Goal: Task Accomplishment & Management: Use online tool/utility

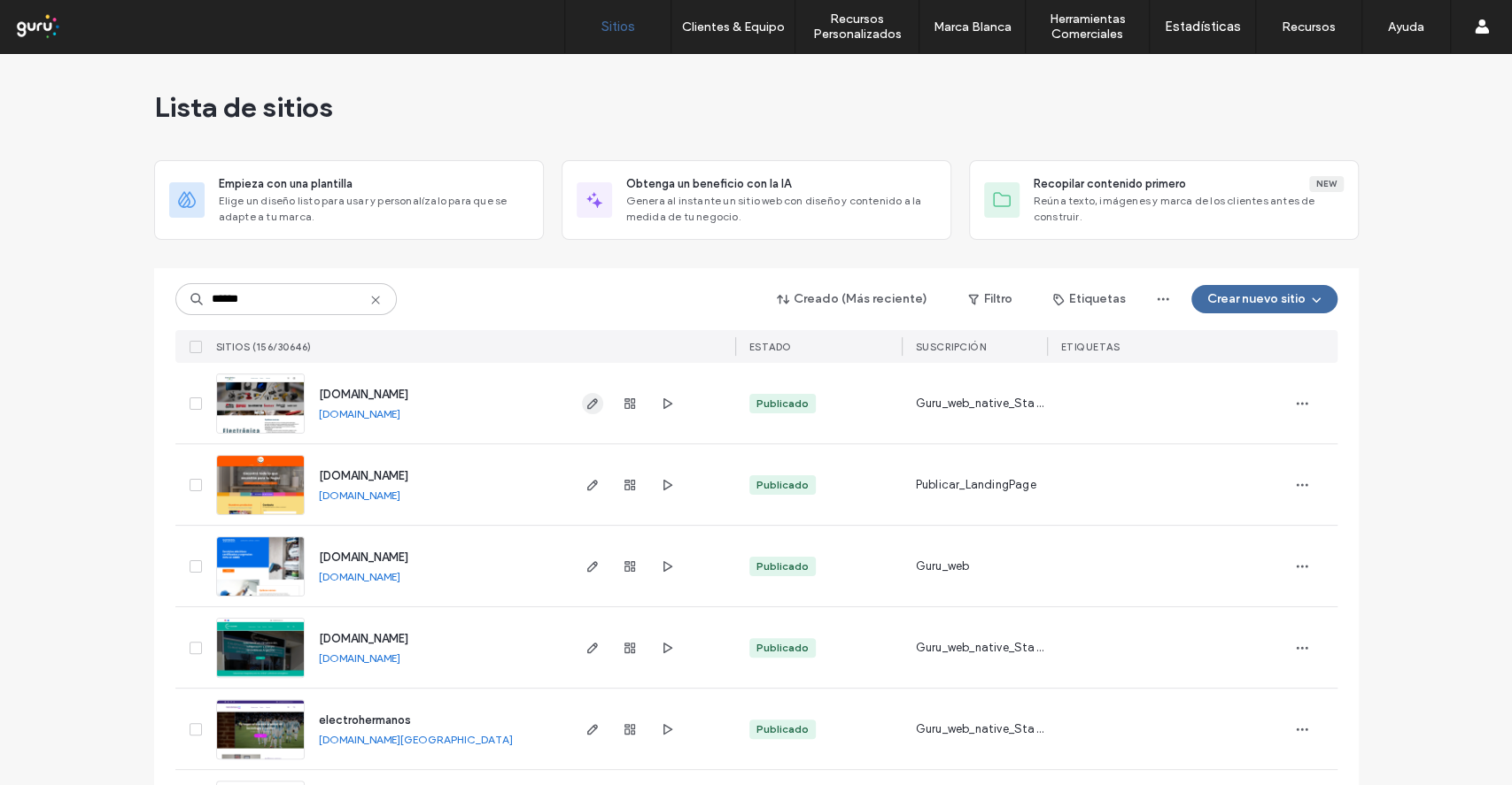
type input "******"
click at [587, 401] on use "button" at bounding box center [592, 404] width 11 height 11
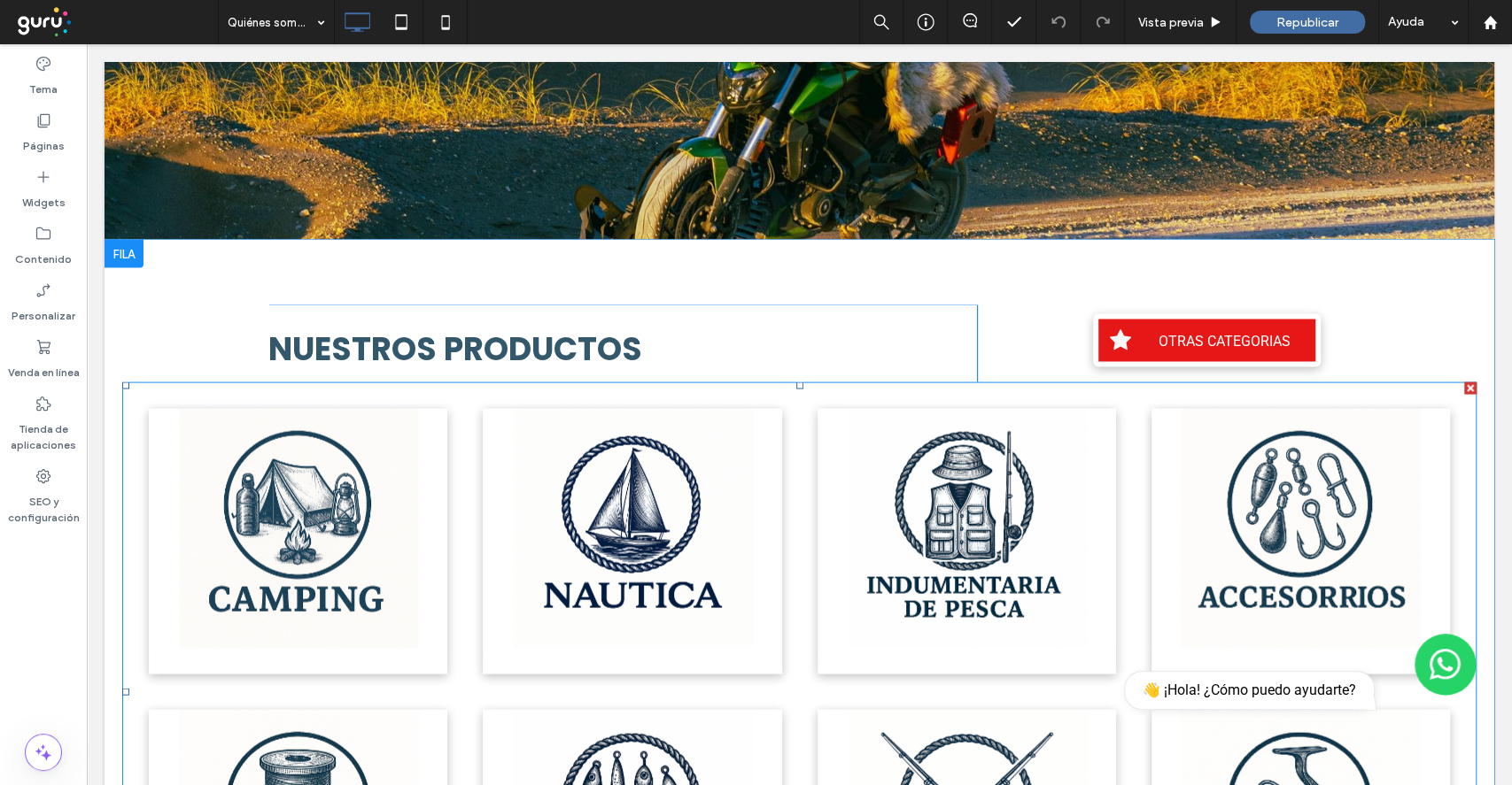
scroll to position [2252, 0]
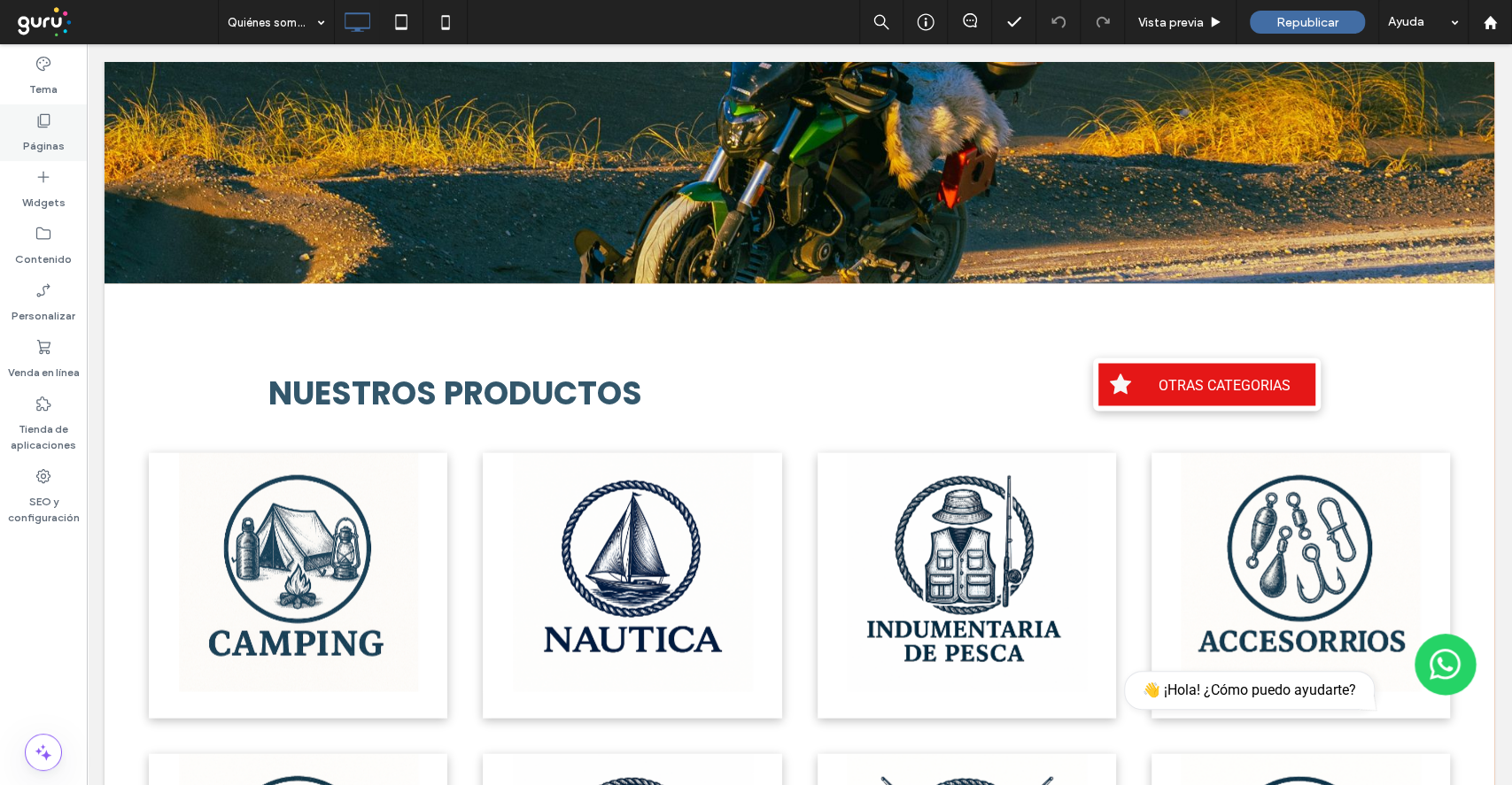
click at [45, 147] on label "Páginas" at bounding box center [43, 141] width 41 height 25
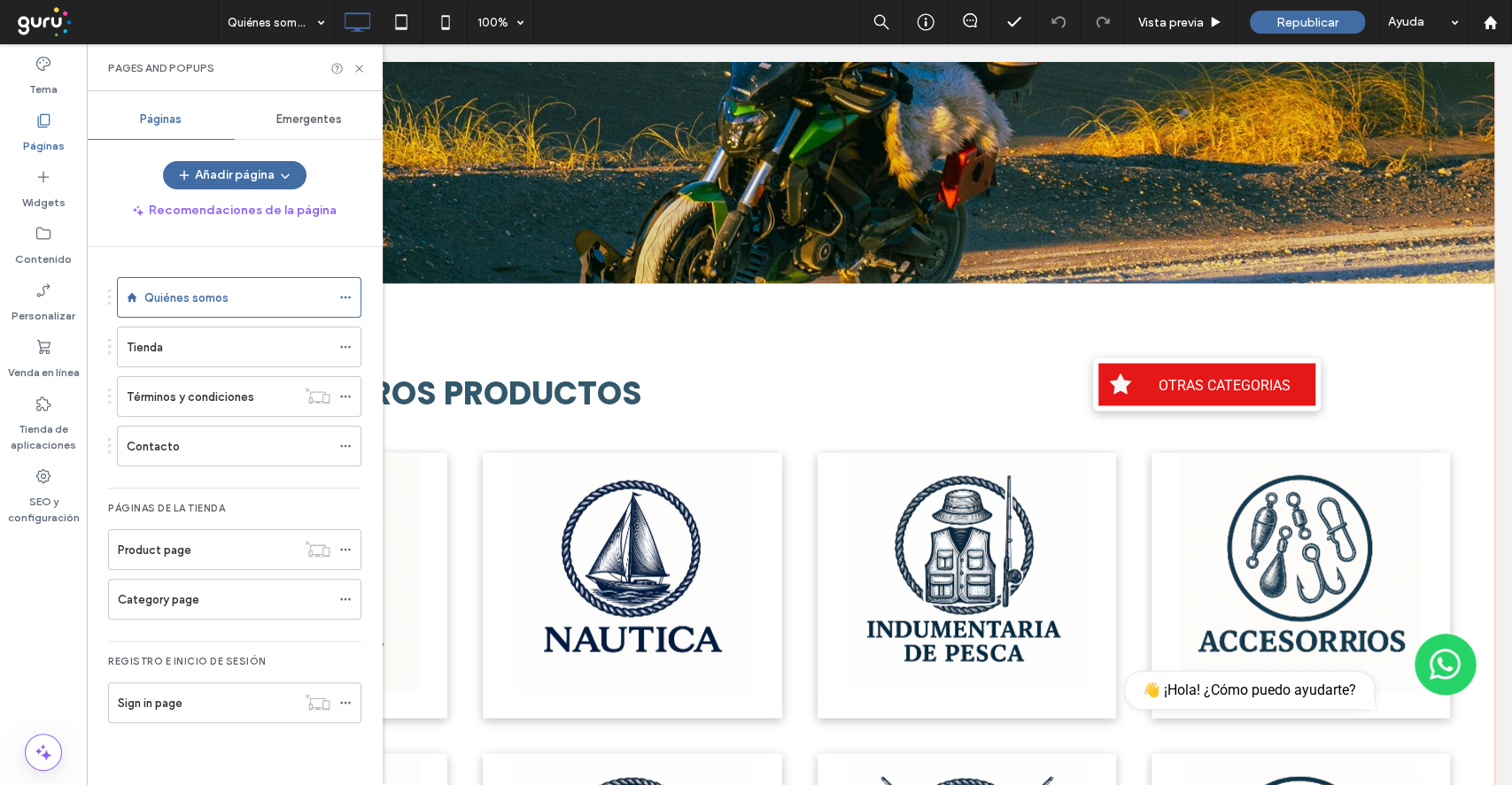
click at [220, 352] on div "Tienda" at bounding box center [228, 347] width 204 height 18
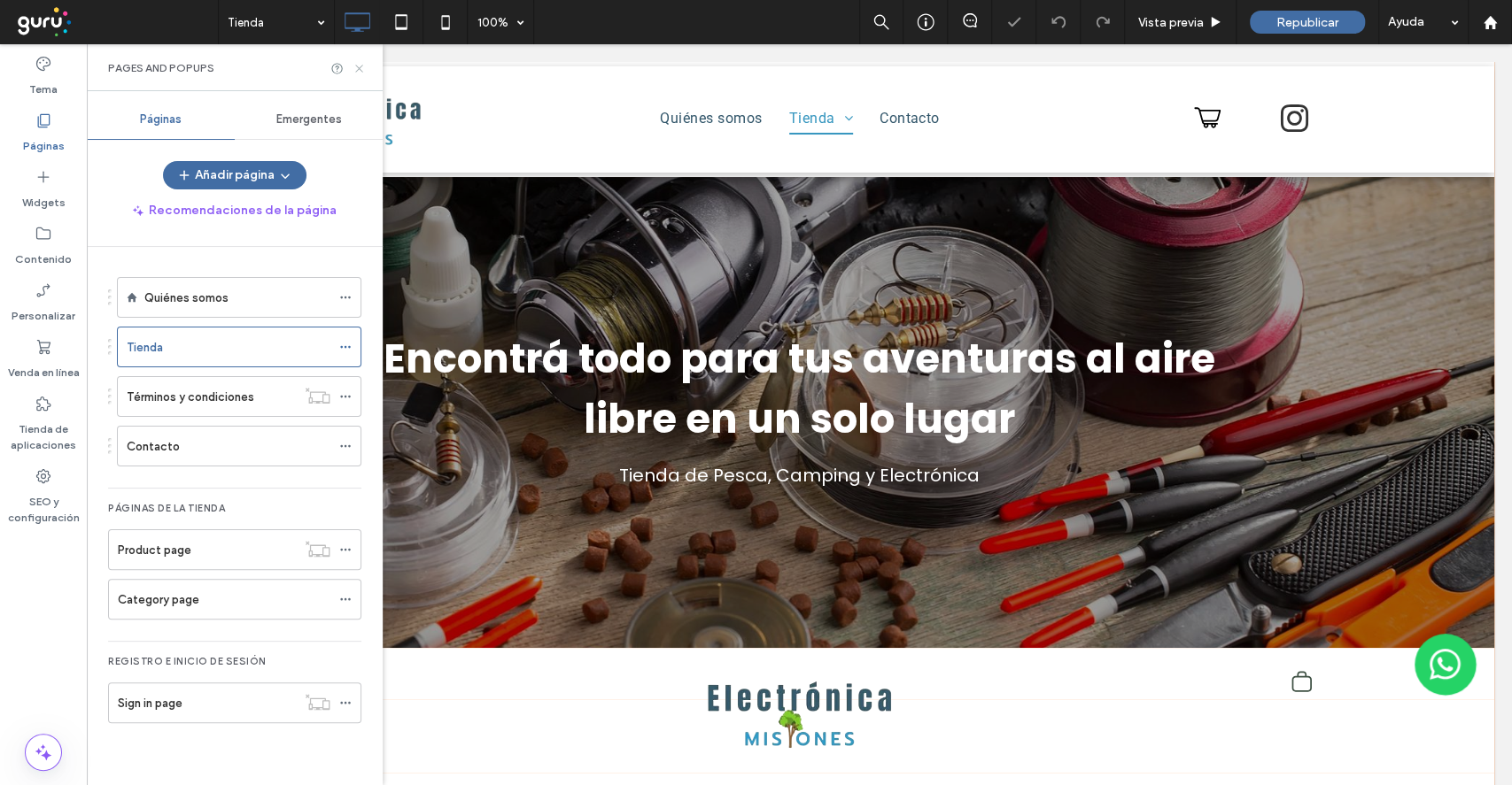
click at [358, 68] on use at bounding box center [359, 68] width 7 height 7
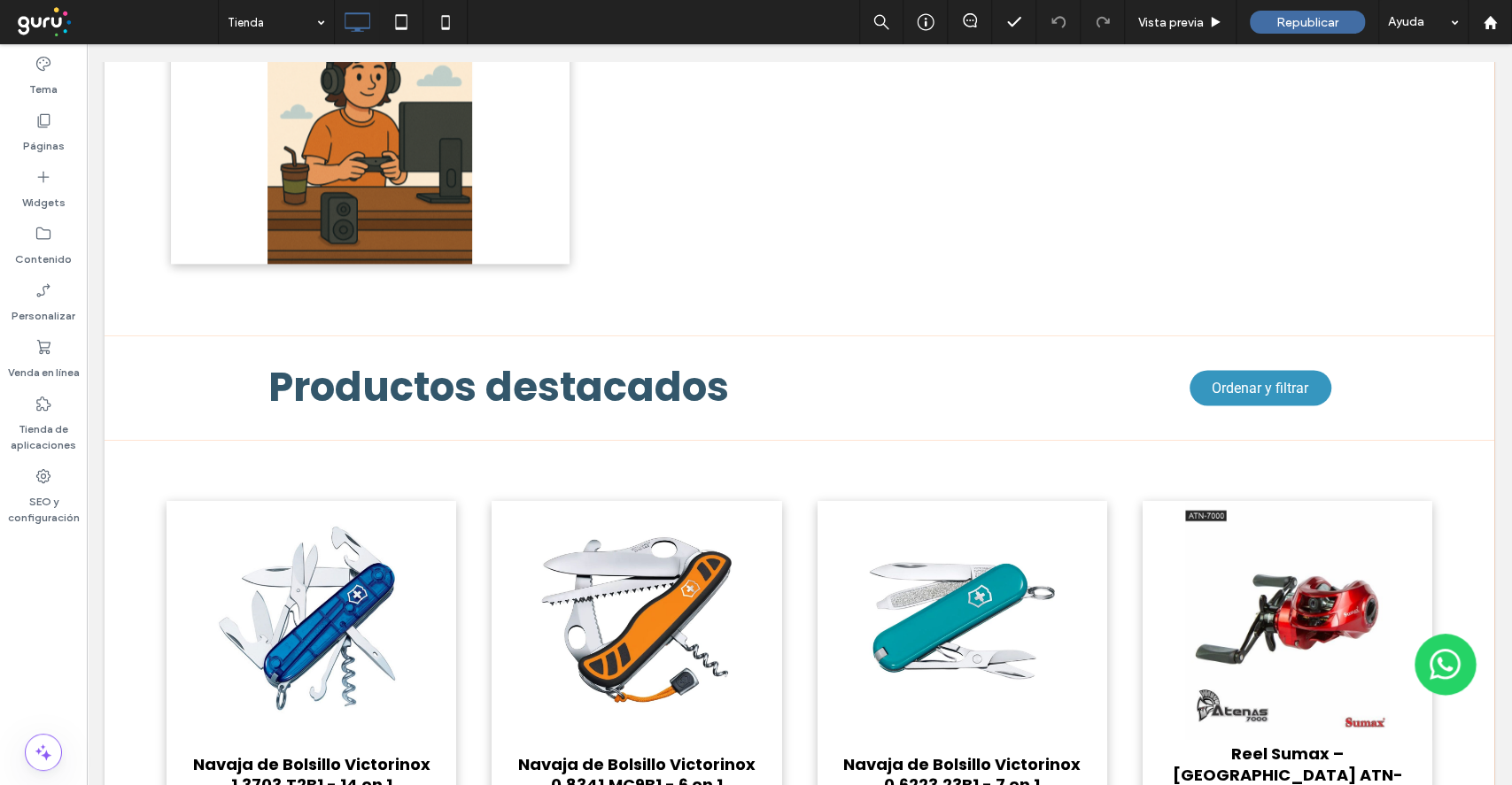
scroll to position [1888, 0]
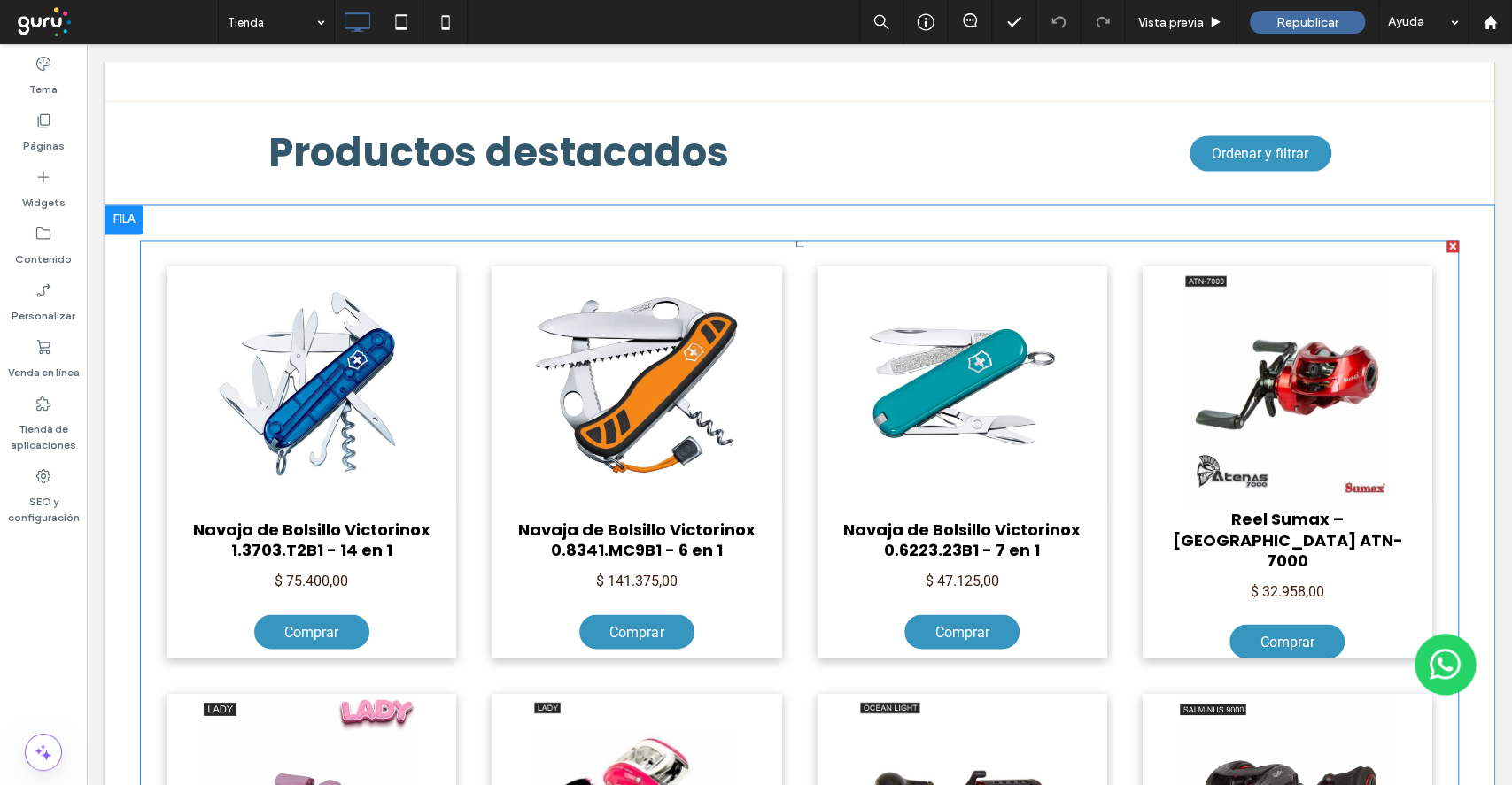
click at [616, 538] on h3 "Navaja de Bolsillo Victorinox 0.8341.MC9B1 - 6 en 1" at bounding box center [636, 539] width 263 height 41
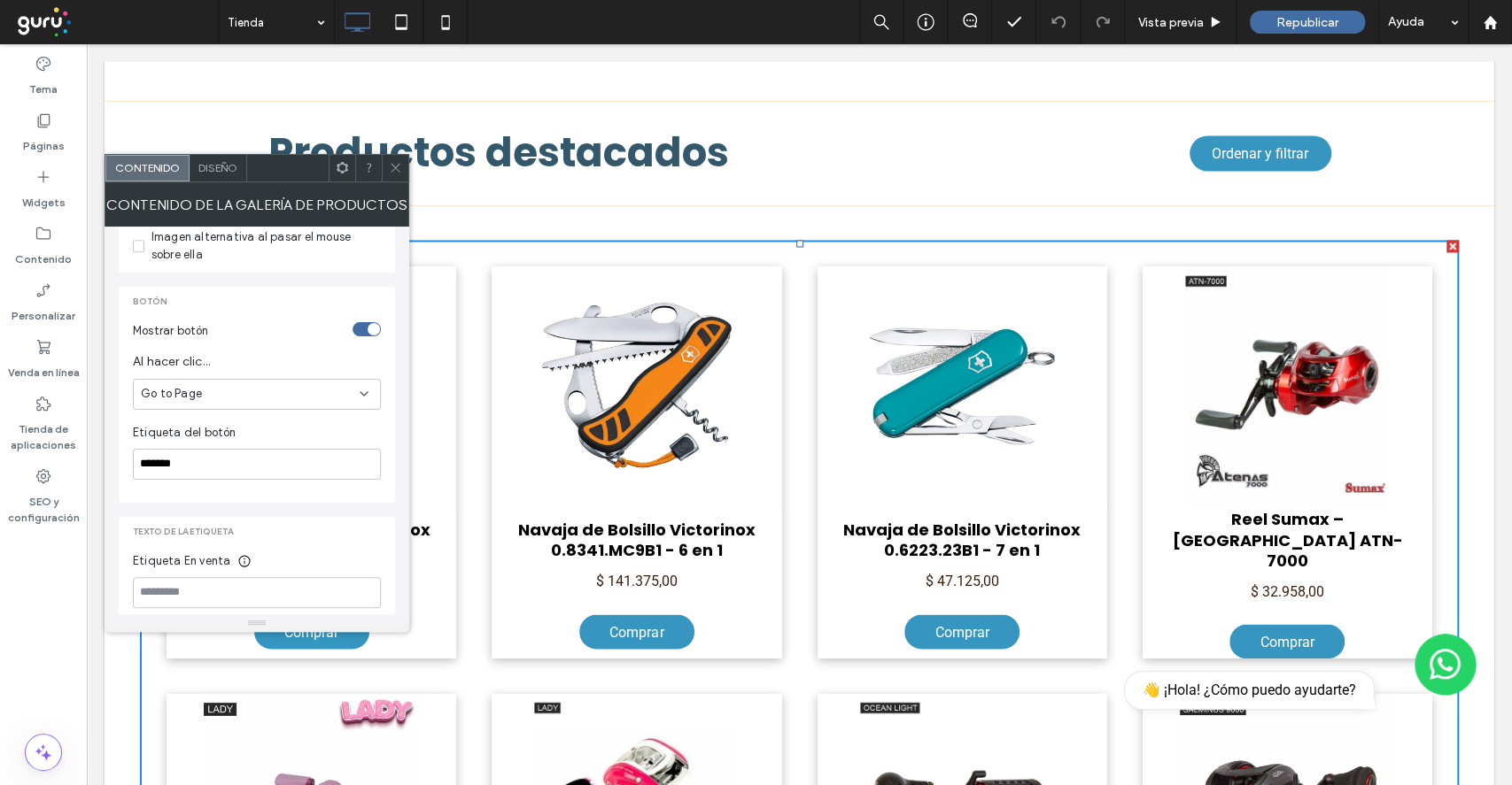
scroll to position [709, 0]
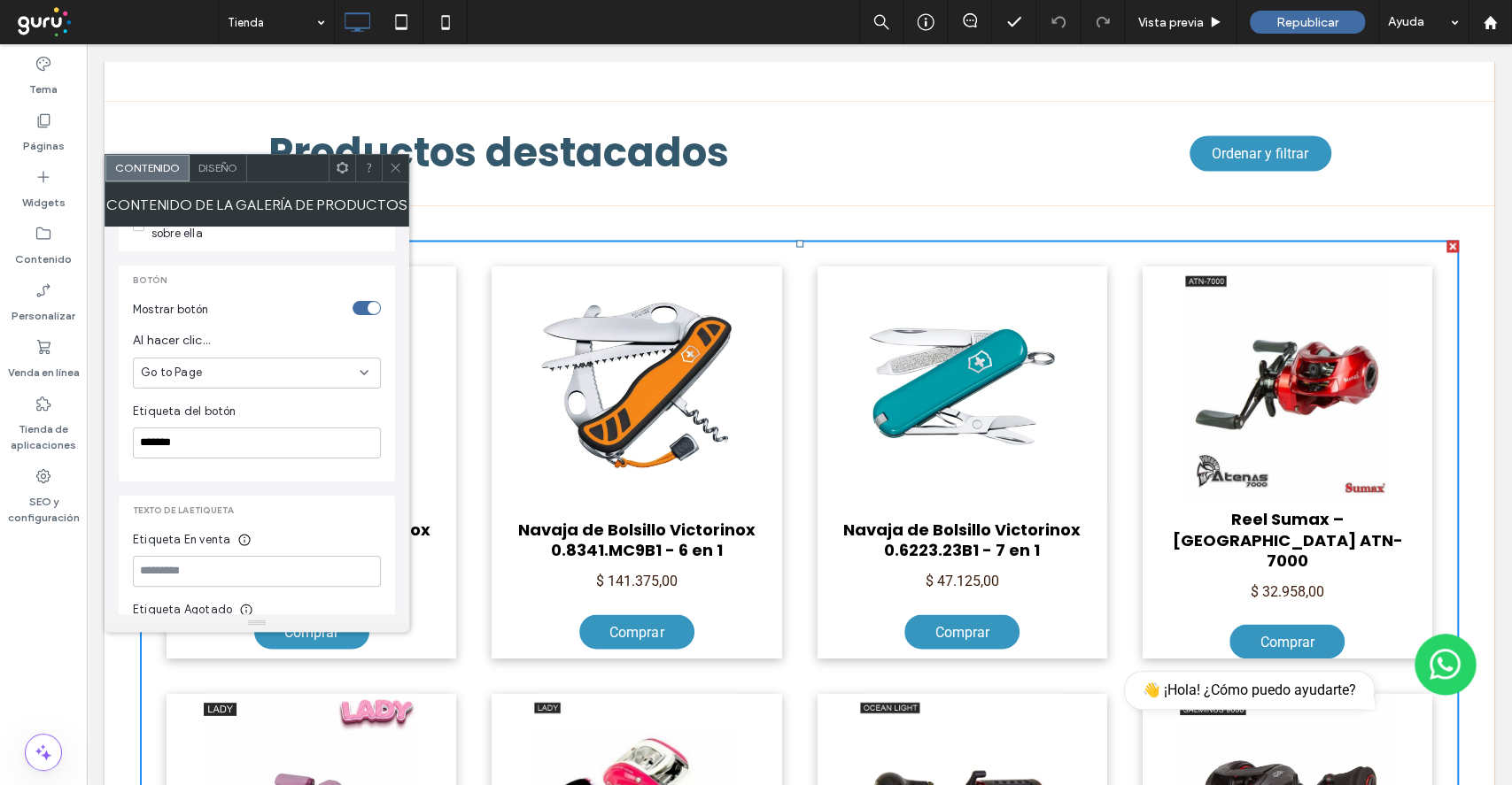
click at [222, 369] on div "Go to Page" at bounding box center [250, 372] width 219 height 17
click at [391, 159] on span at bounding box center [395, 167] width 13 height 27
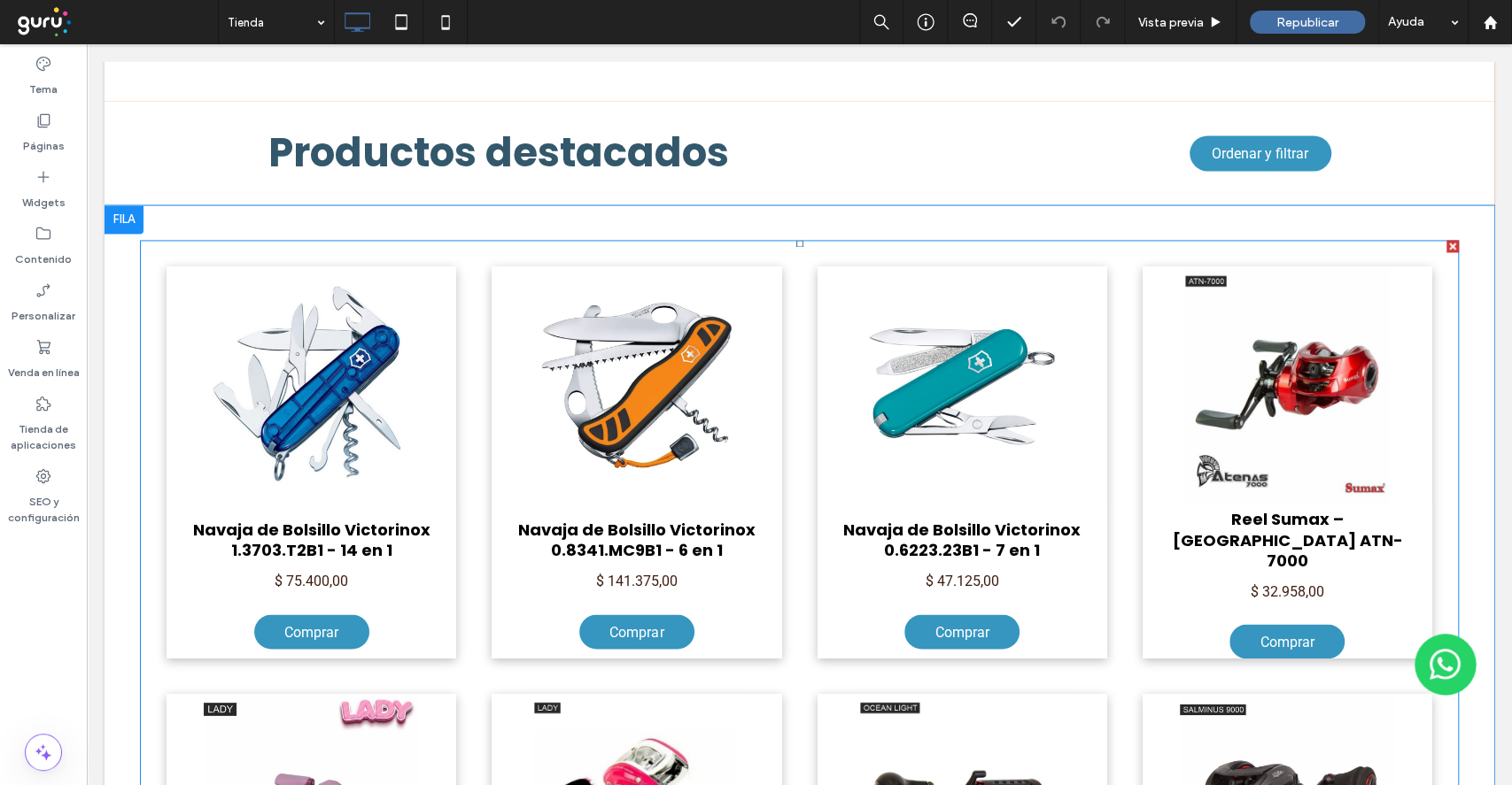
click at [428, 400] on link at bounding box center [311, 385] width 308 height 253
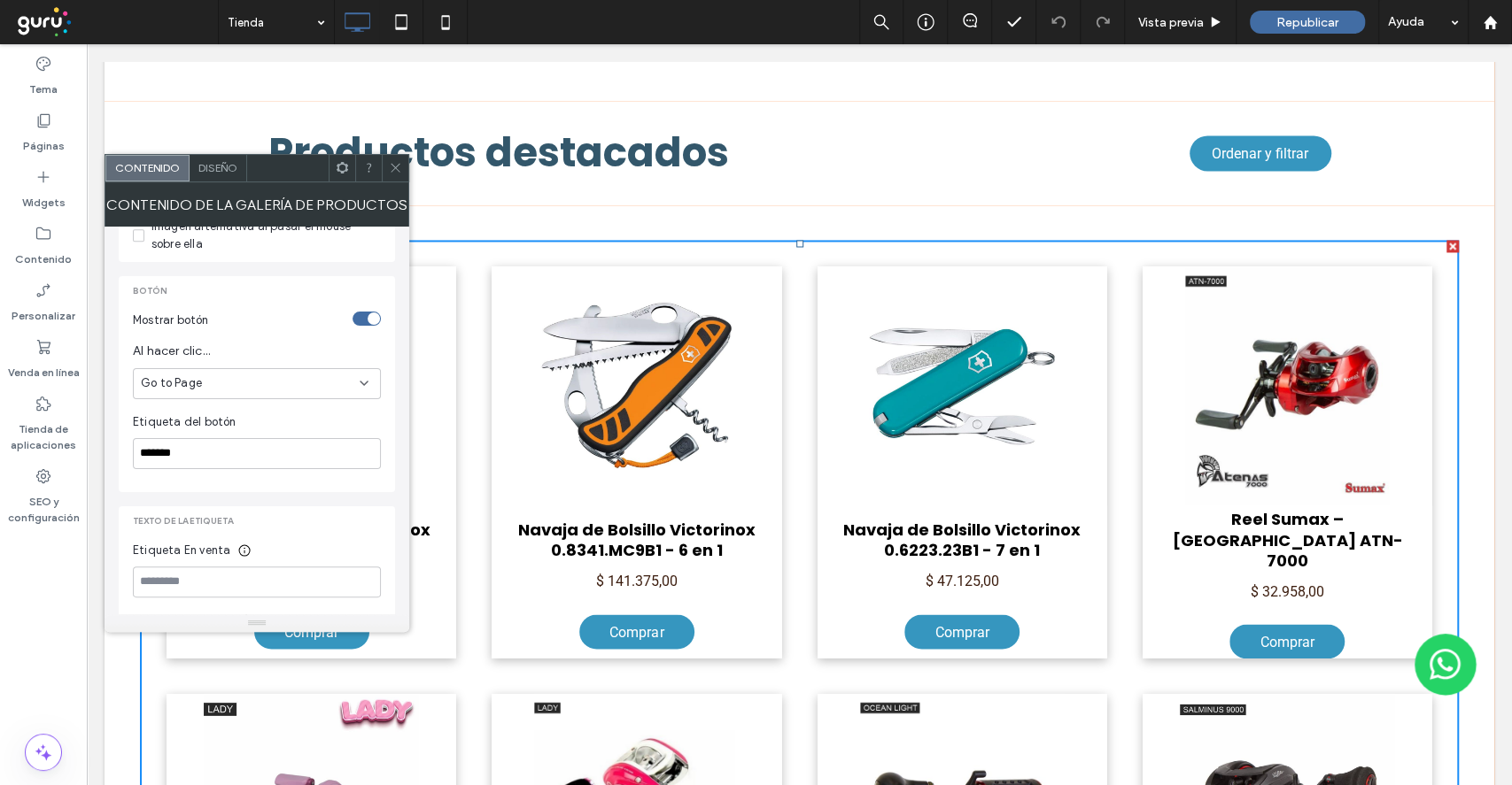
scroll to position [709, 0]
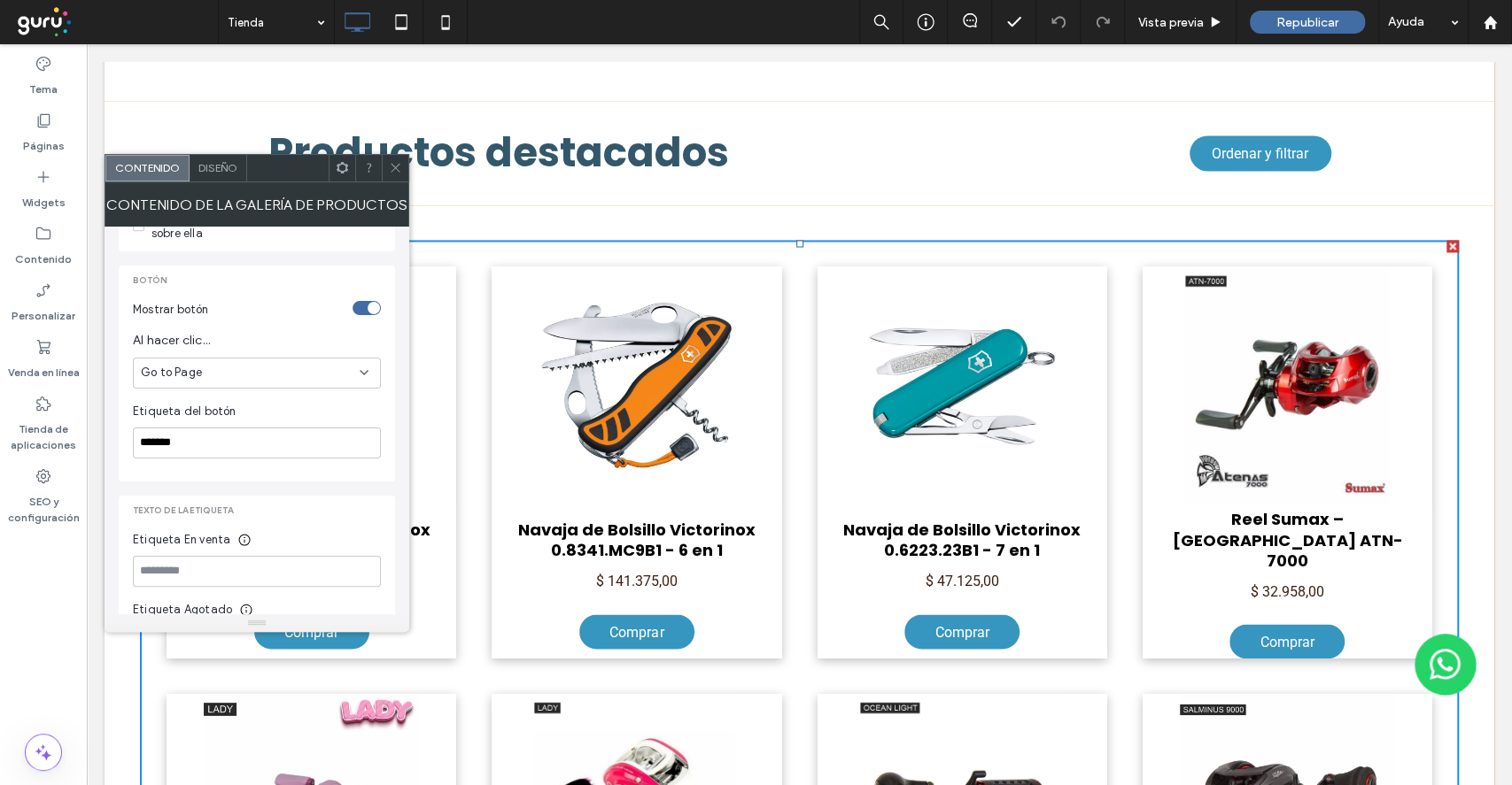
click at [256, 373] on div "Go to Page" at bounding box center [250, 372] width 219 height 17
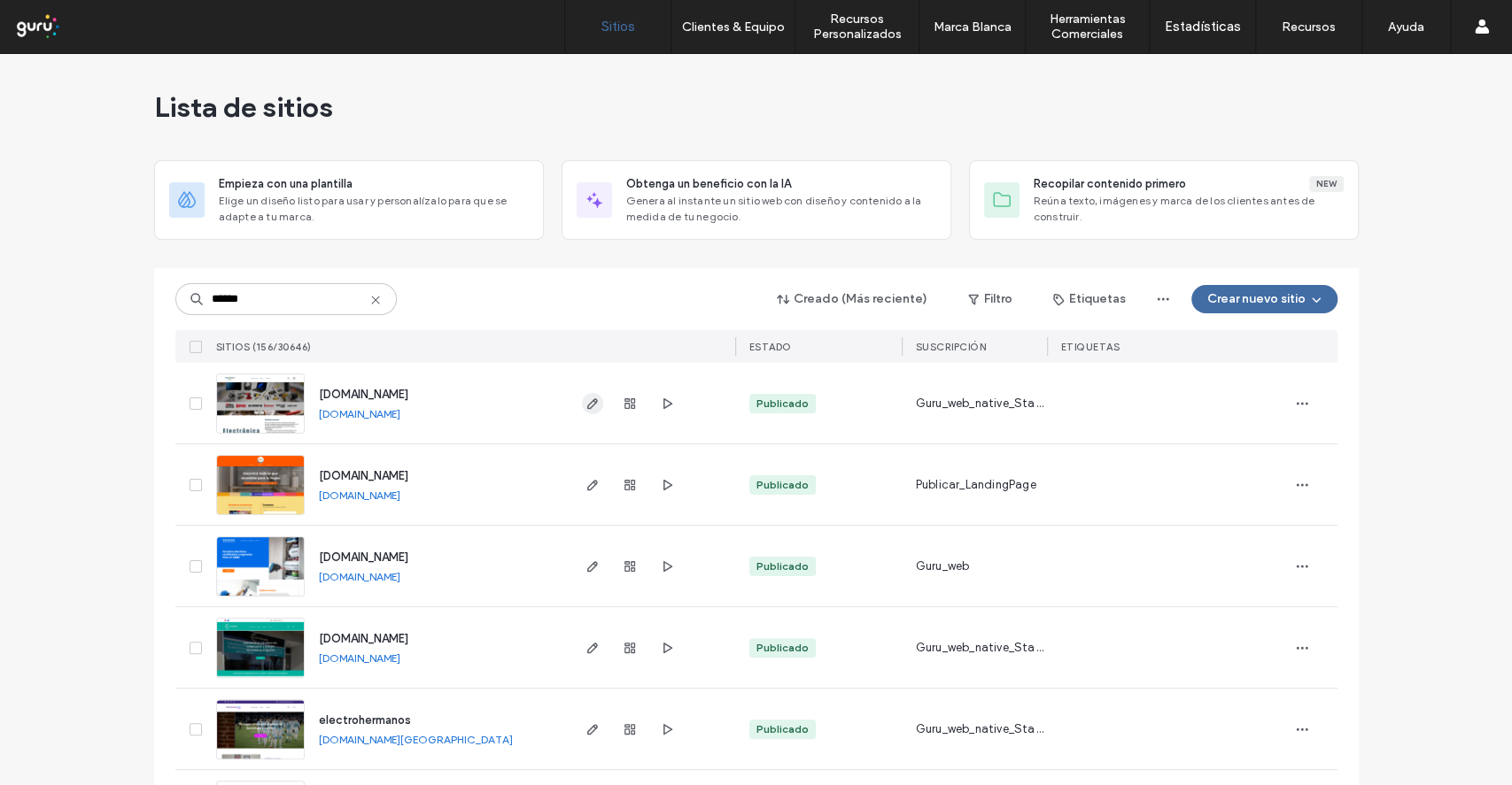
type input "******"
click at [586, 400] on icon "button" at bounding box center [592, 403] width 14 height 14
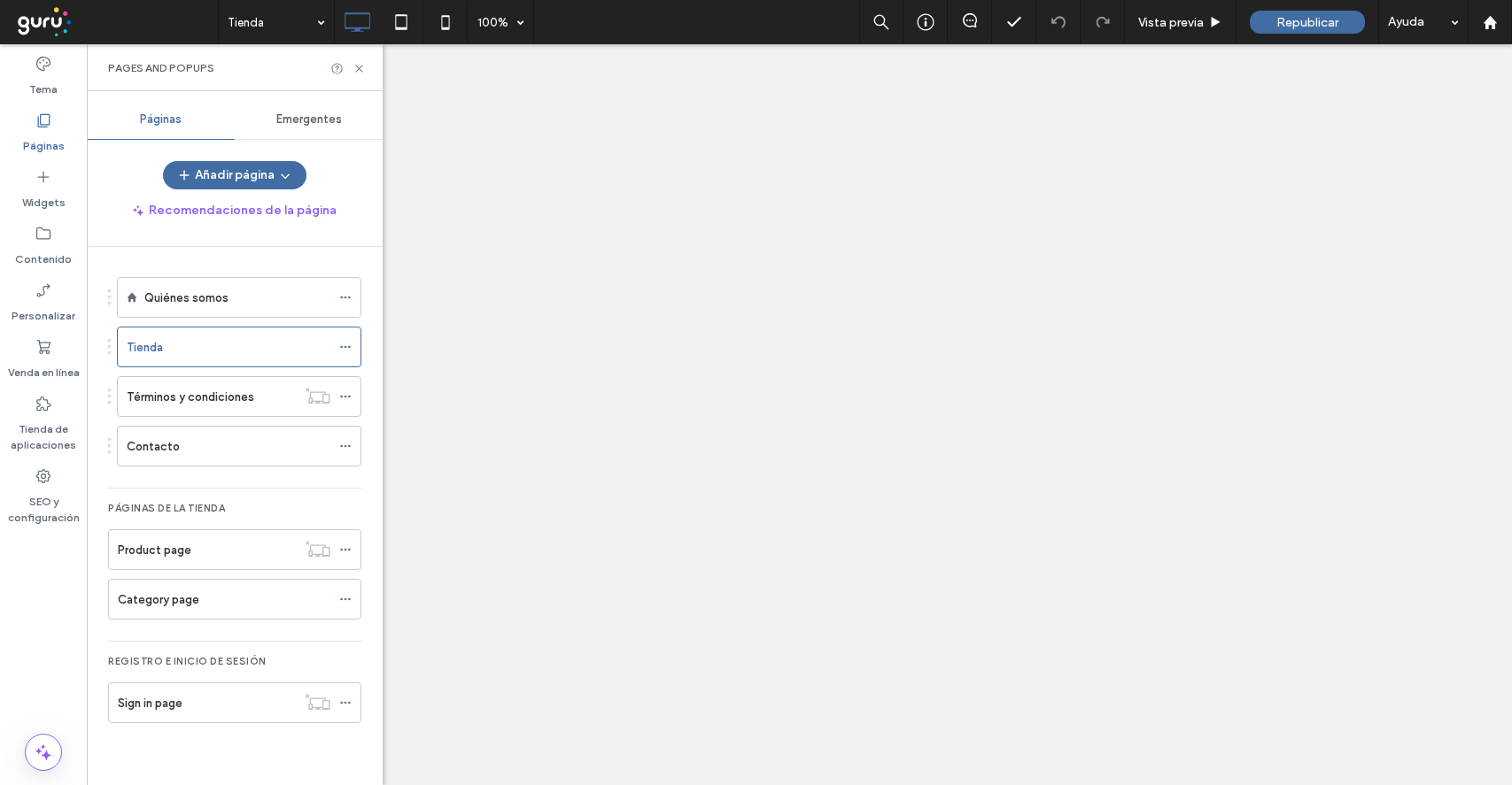
click at [360, 63] on div at bounding box center [756, 392] width 1512 height 785
click at [360, 67] on use at bounding box center [359, 68] width 7 height 7
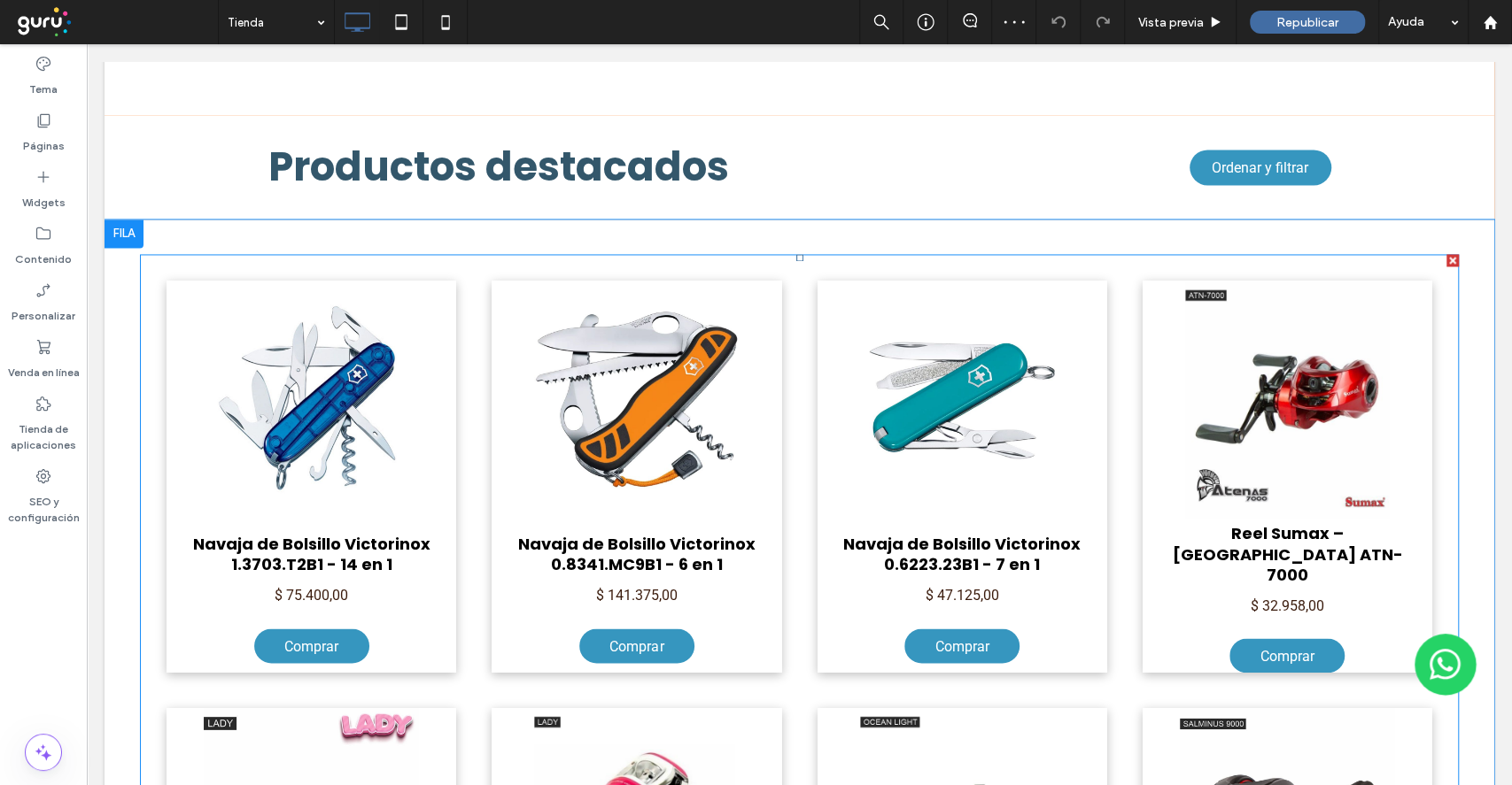
scroll to position [1888, 0]
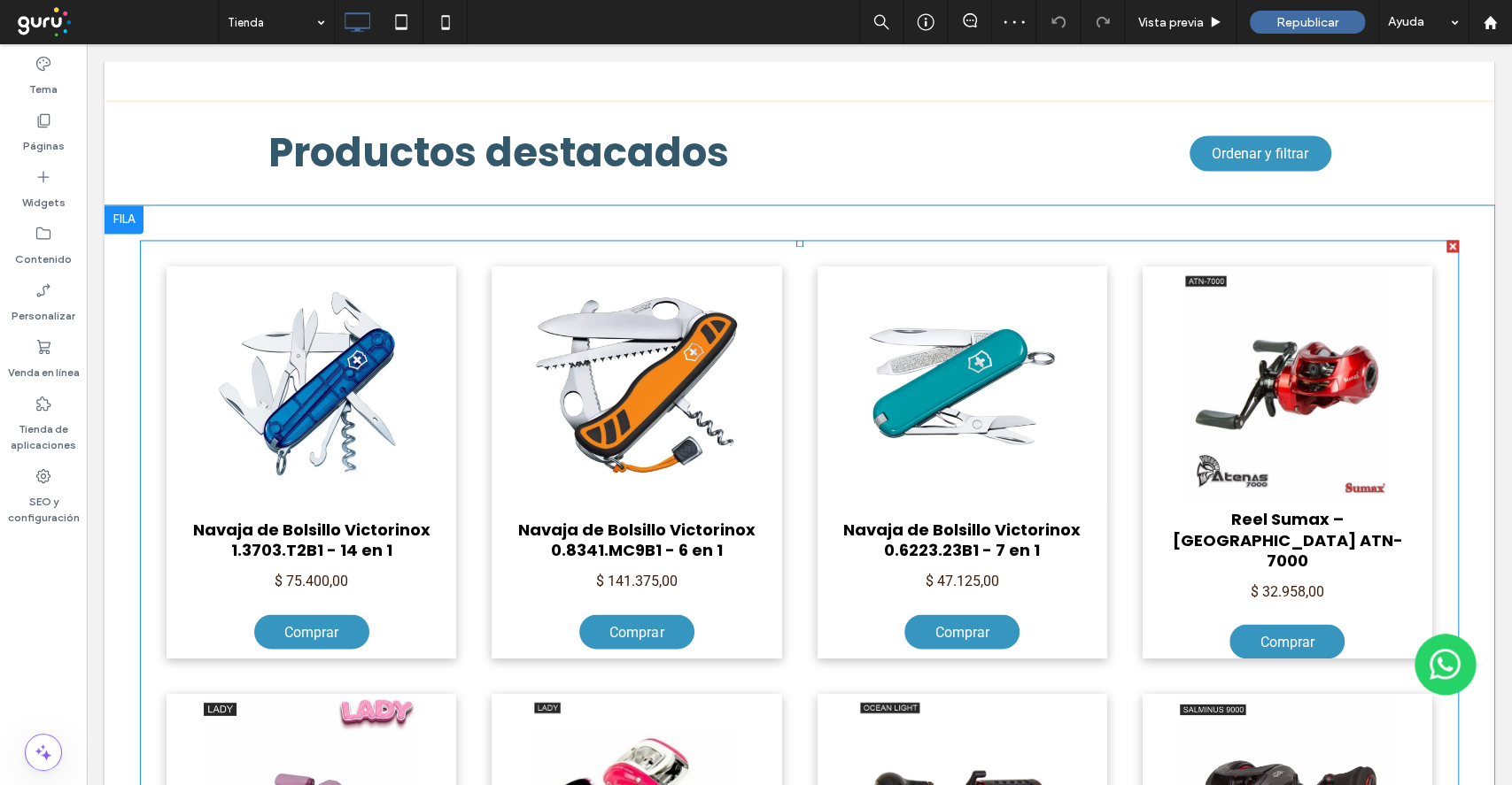
click at [587, 407] on link at bounding box center [636, 385] width 308 height 253
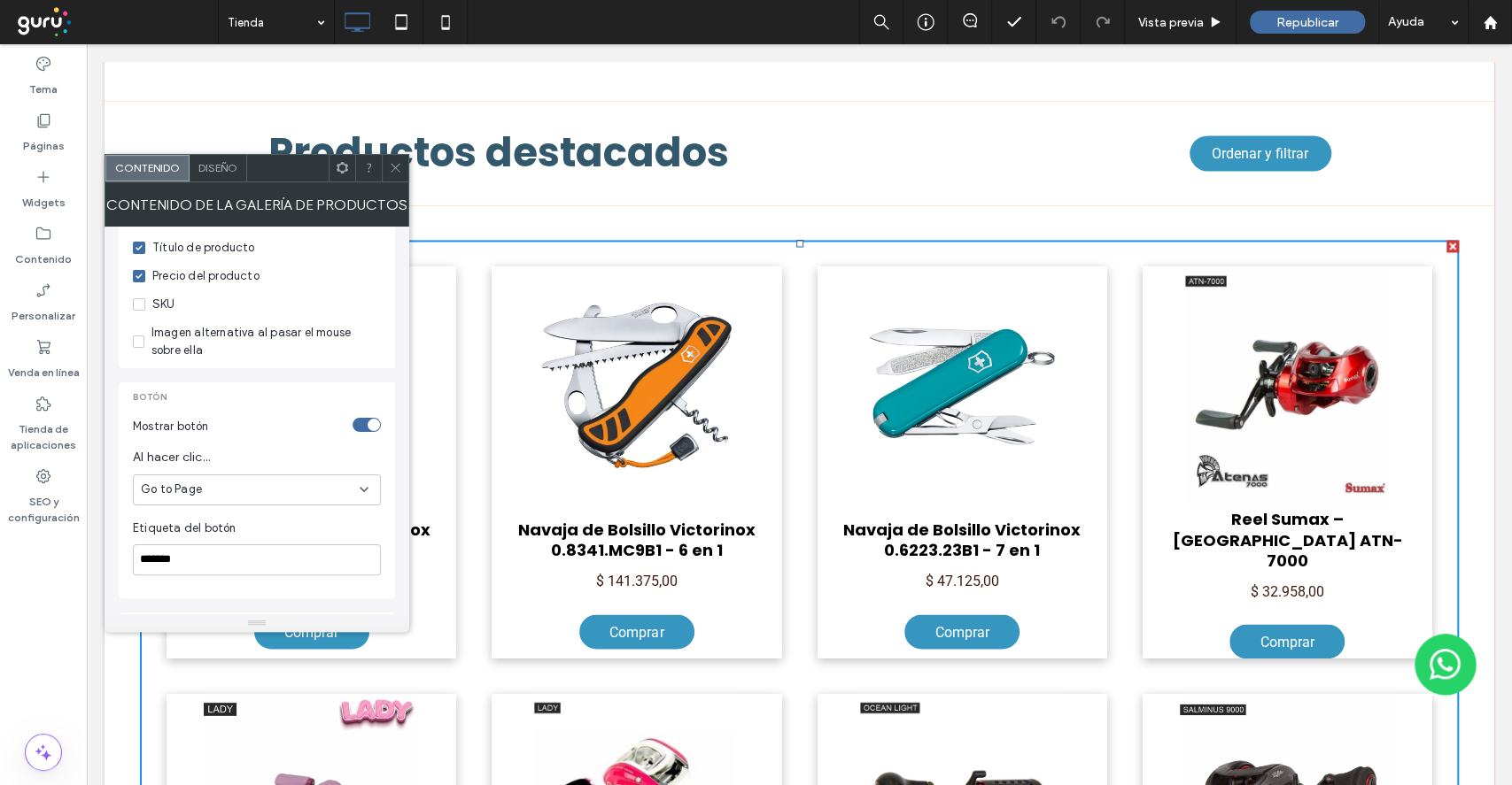
scroll to position [709, 0]
